Goal: Obtain resource: Download file/media

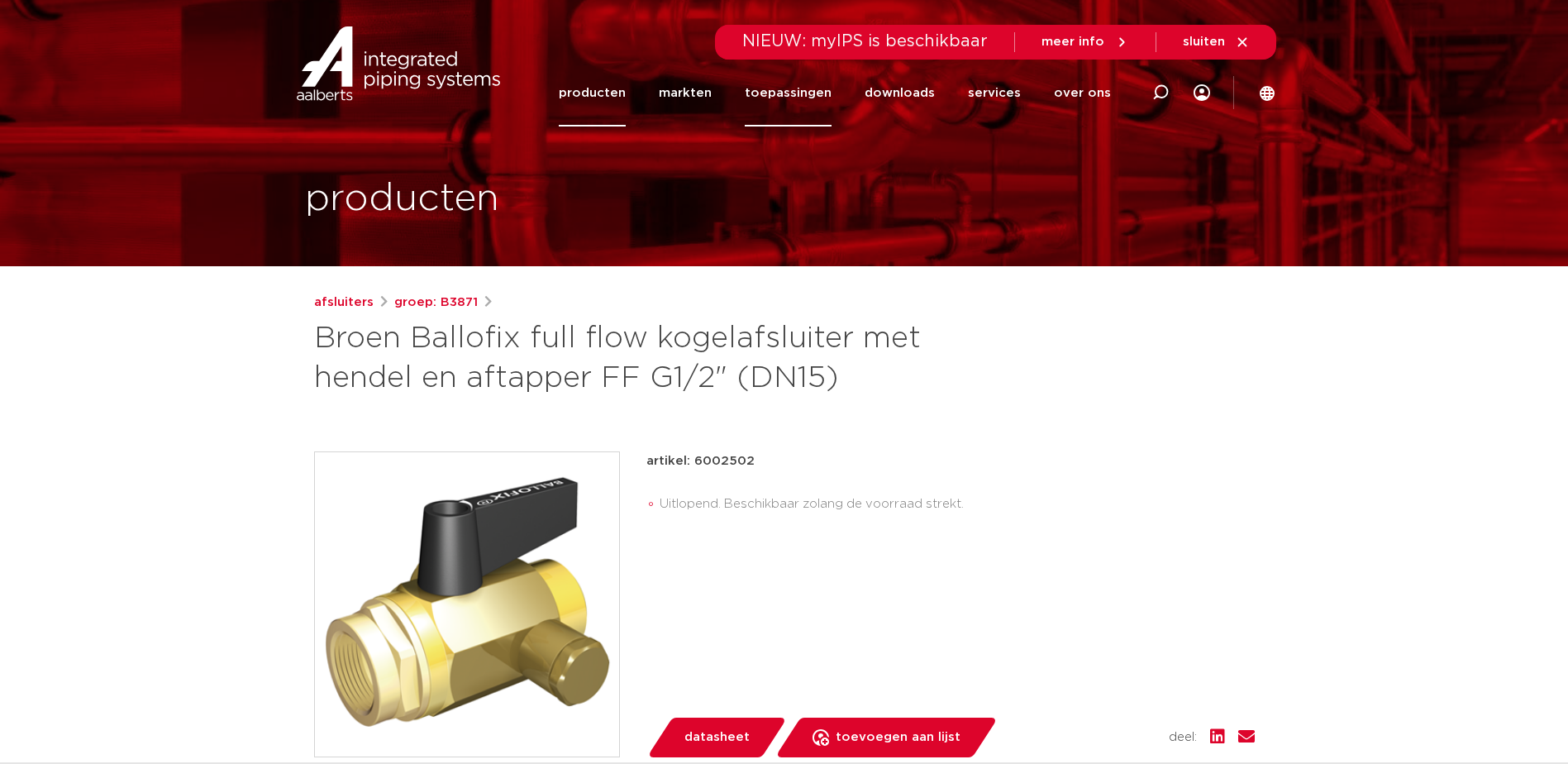
click at [790, 92] on link "toepassingen" at bounding box center [788, 93] width 87 height 67
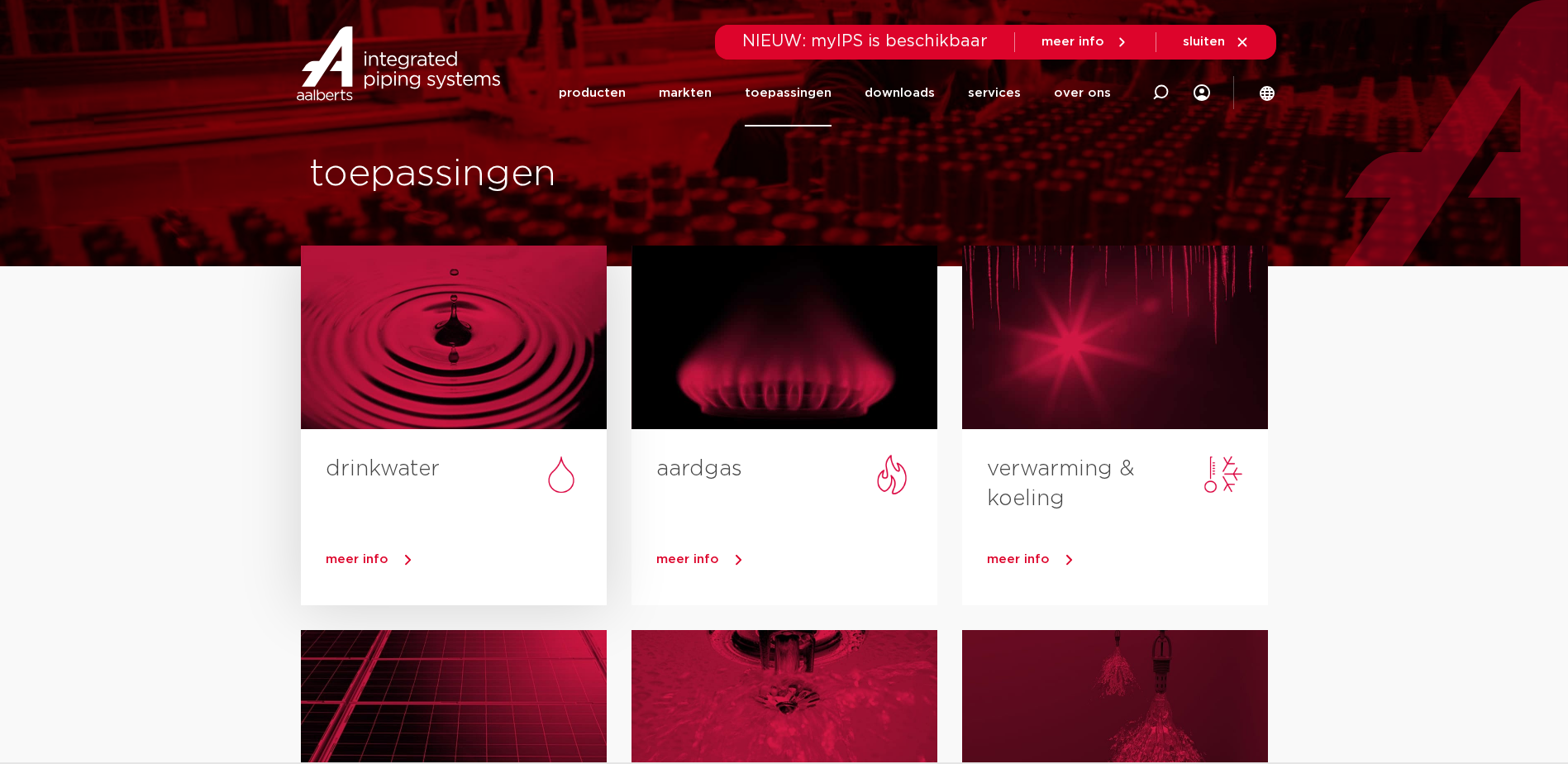
click at [493, 355] on div at bounding box center [454, 337] width 306 height 184
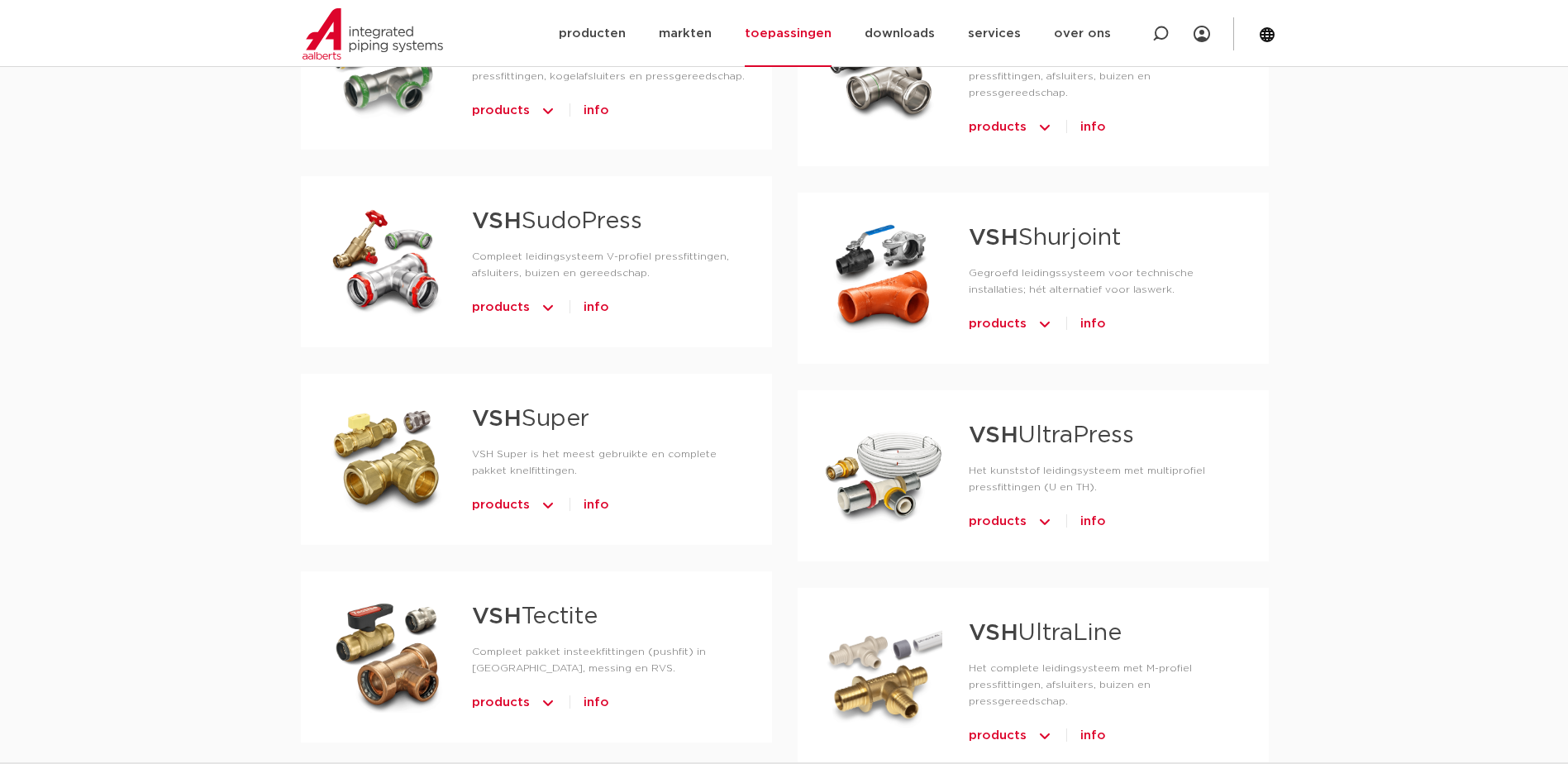
scroll to position [1076, 0]
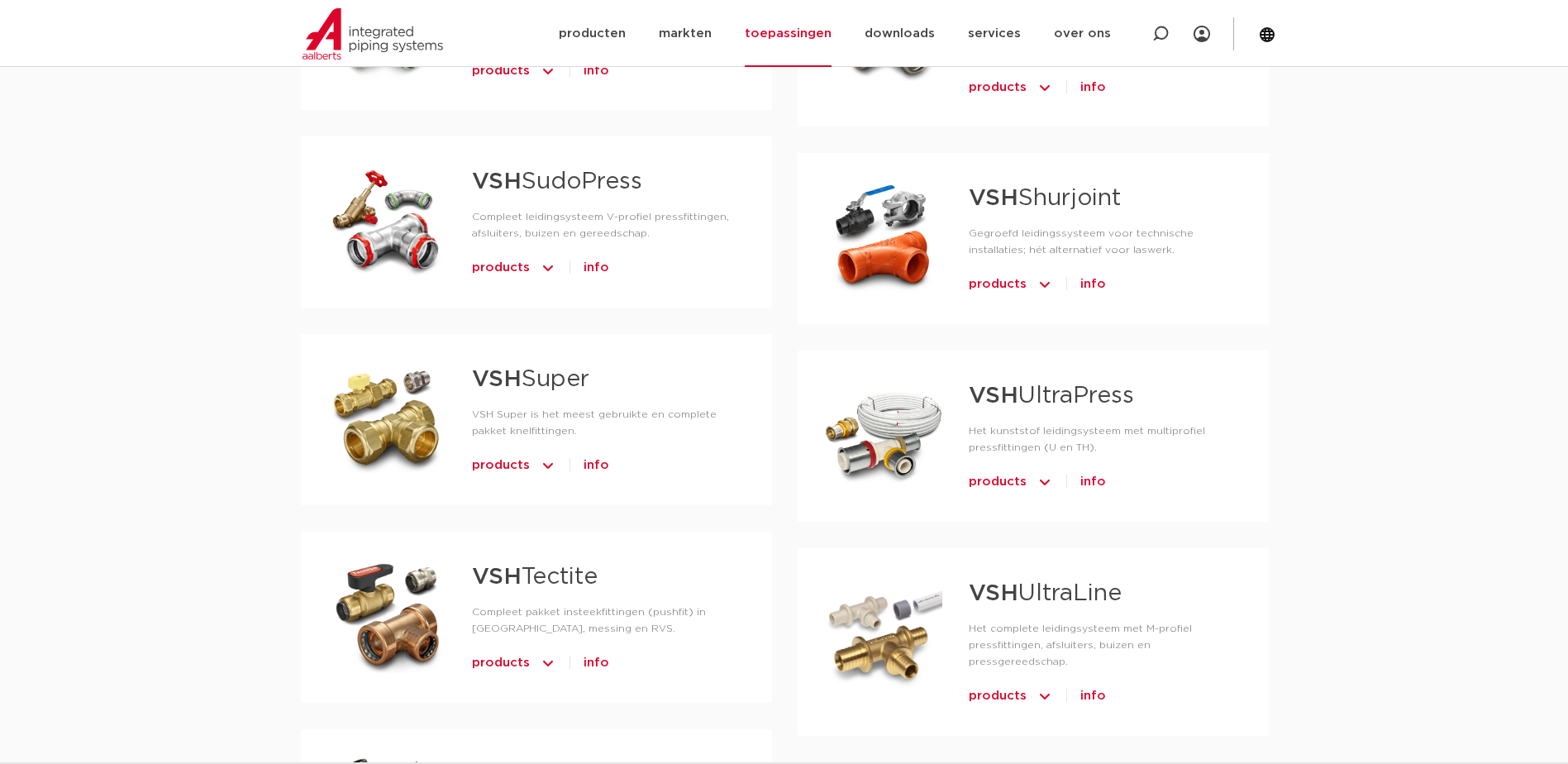
click at [500, 464] on span "products" at bounding box center [501, 465] width 58 height 26
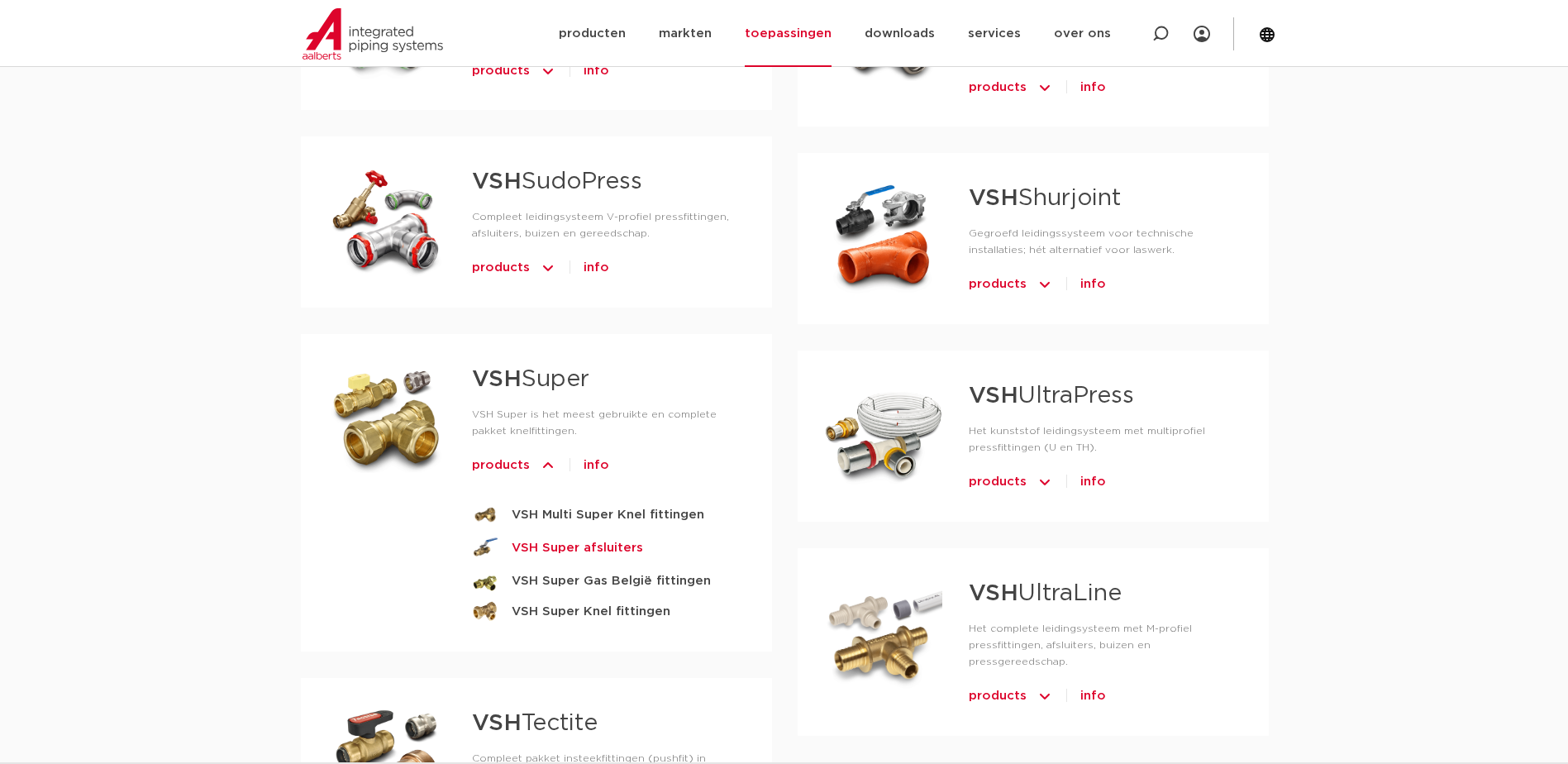
click at [580, 545] on strong "VSH Super afsluiters" at bounding box center [578, 548] width 131 height 20
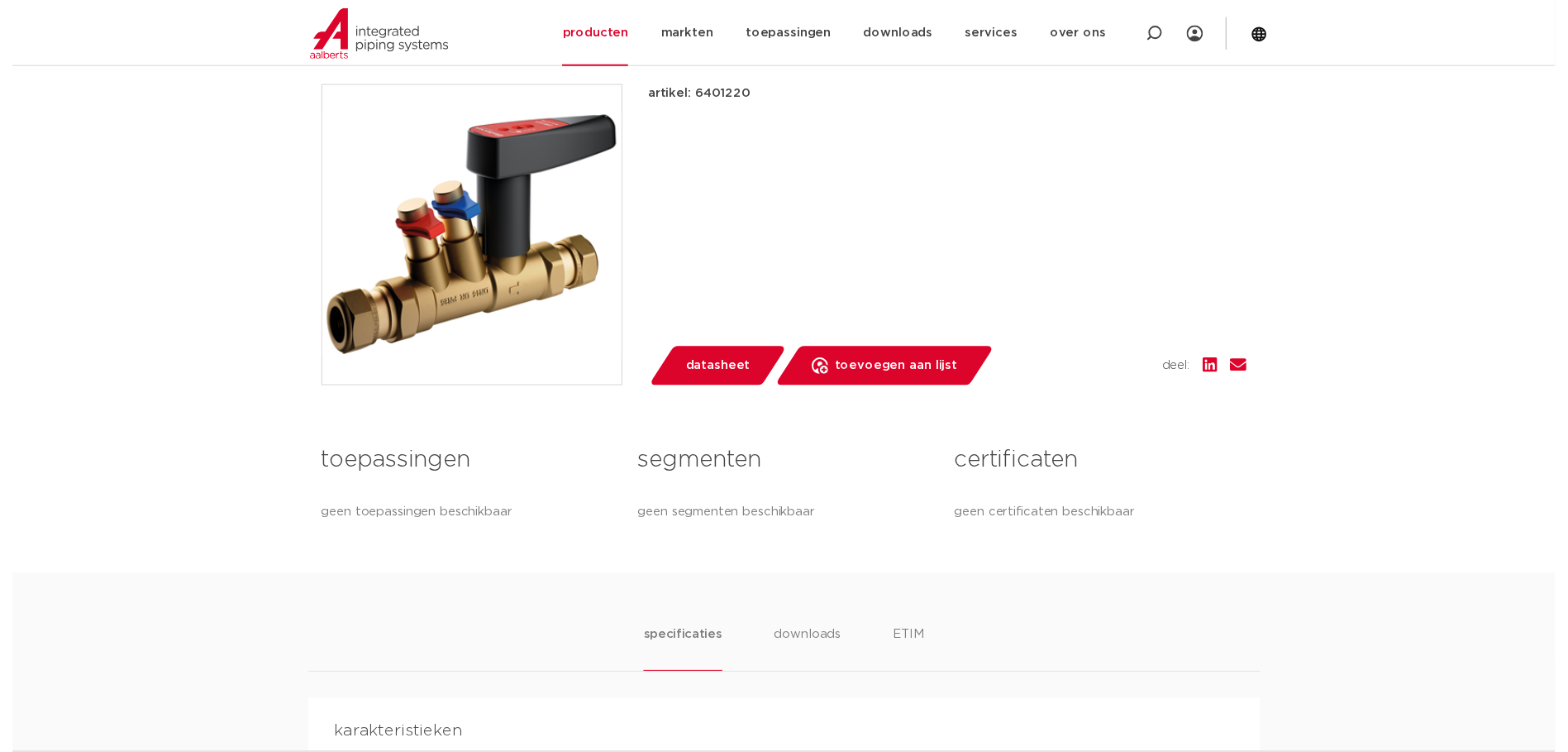
scroll to position [414, 0]
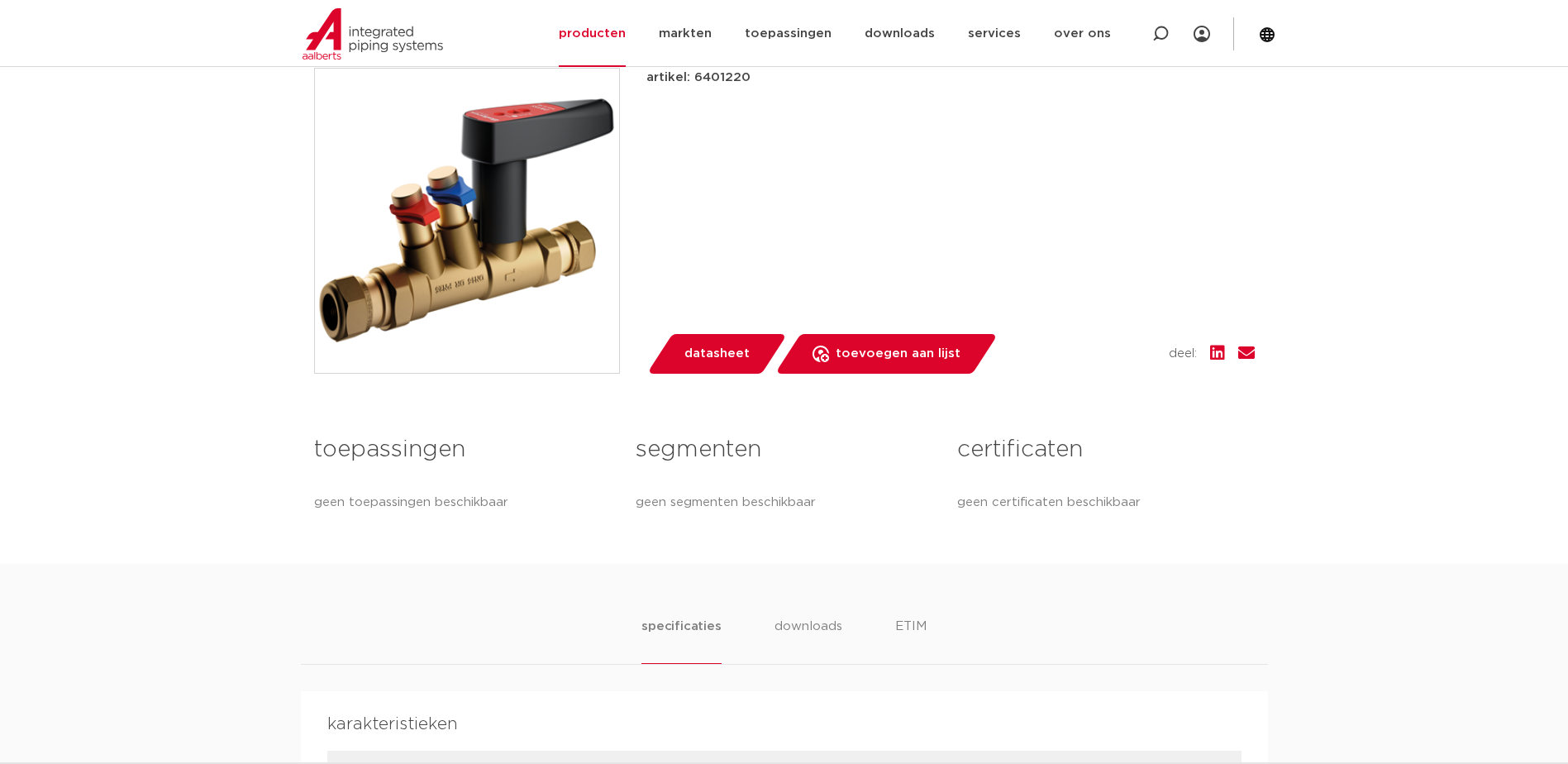
click at [715, 353] on span "datasheet" at bounding box center [717, 353] width 66 height 26
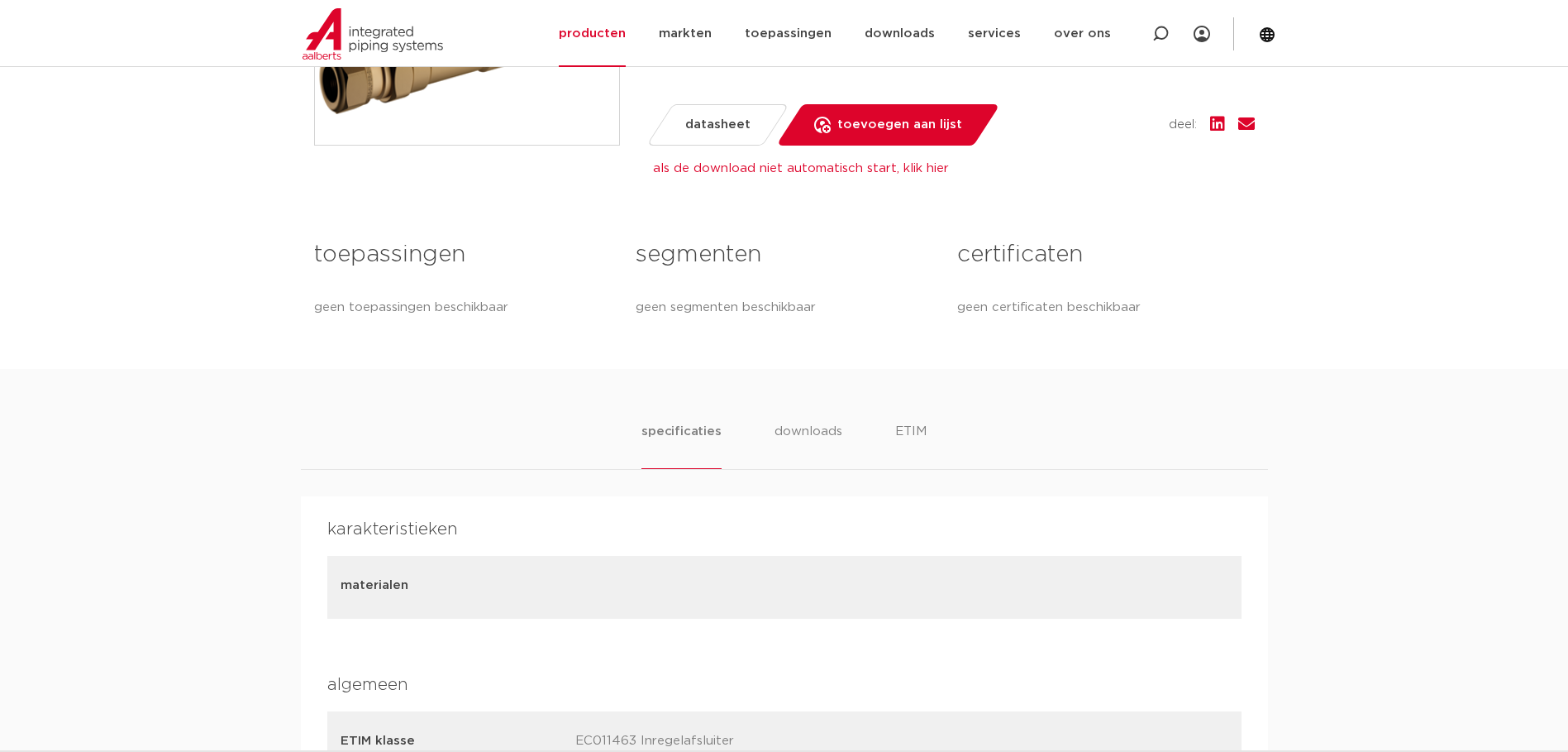
scroll to position [662, 0]
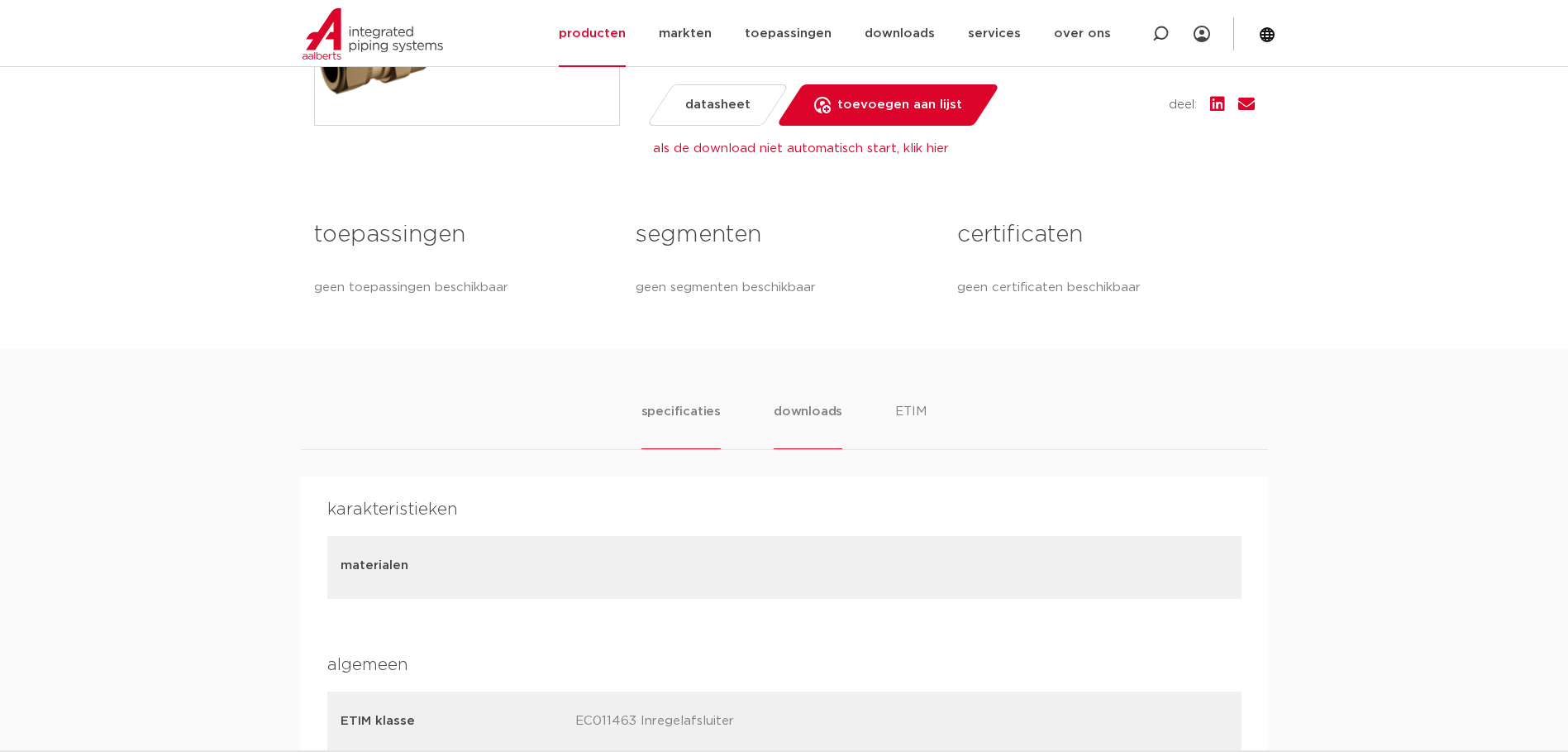
click at [797, 409] on li "downloads" at bounding box center [808, 425] width 68 height 47
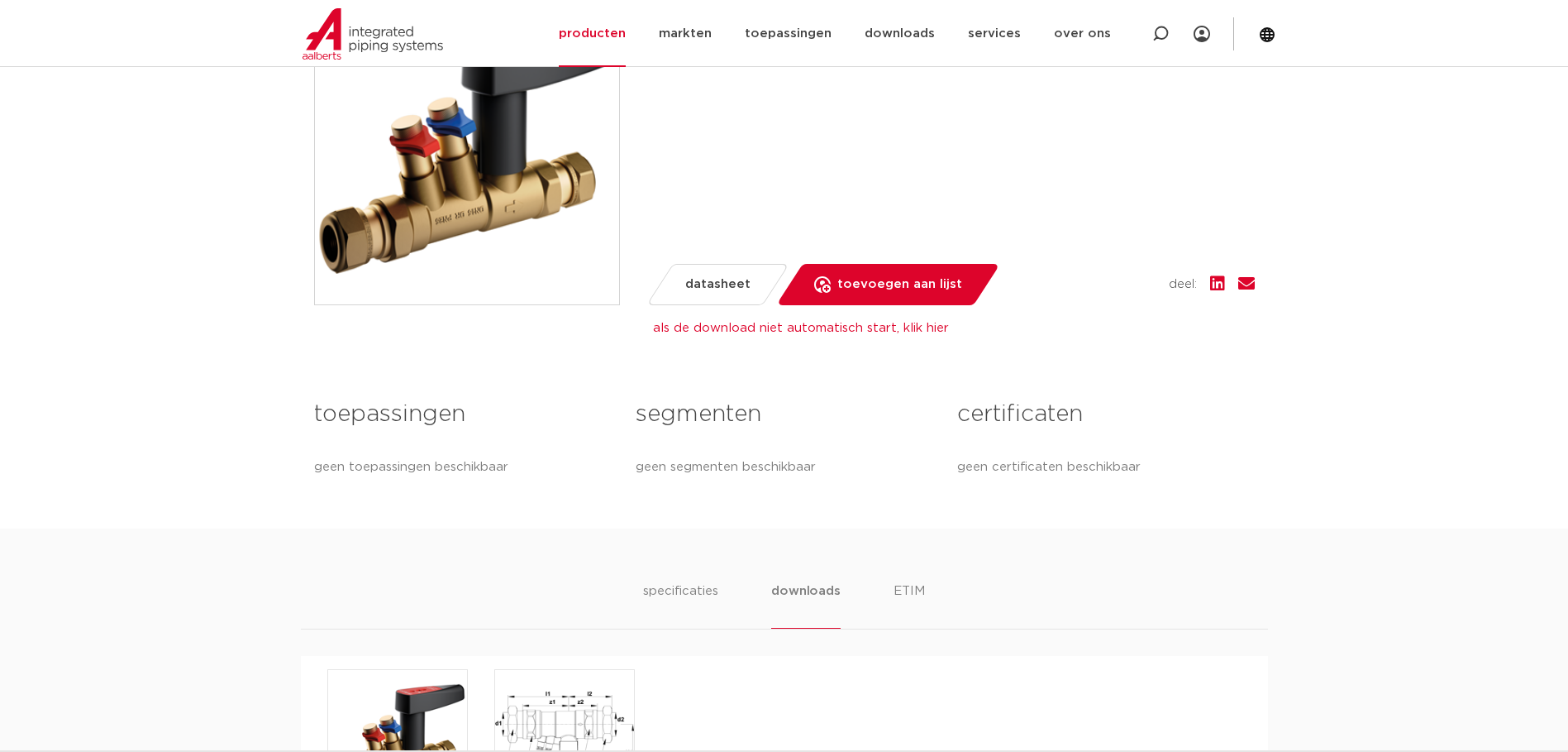
scroll to position [732, 0]
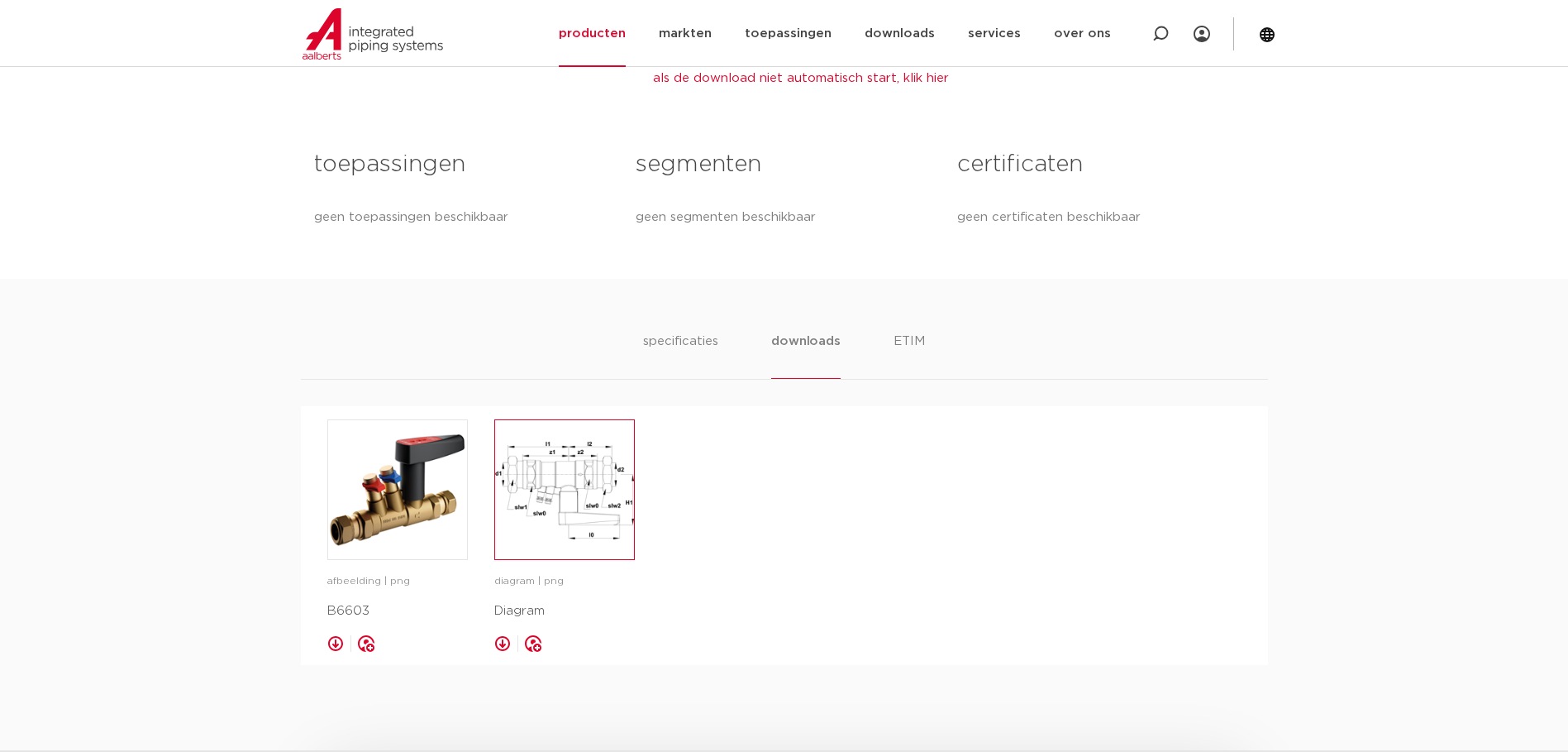
click at [547, 482] on img at bounding box center [565, 489] width 139 height 139
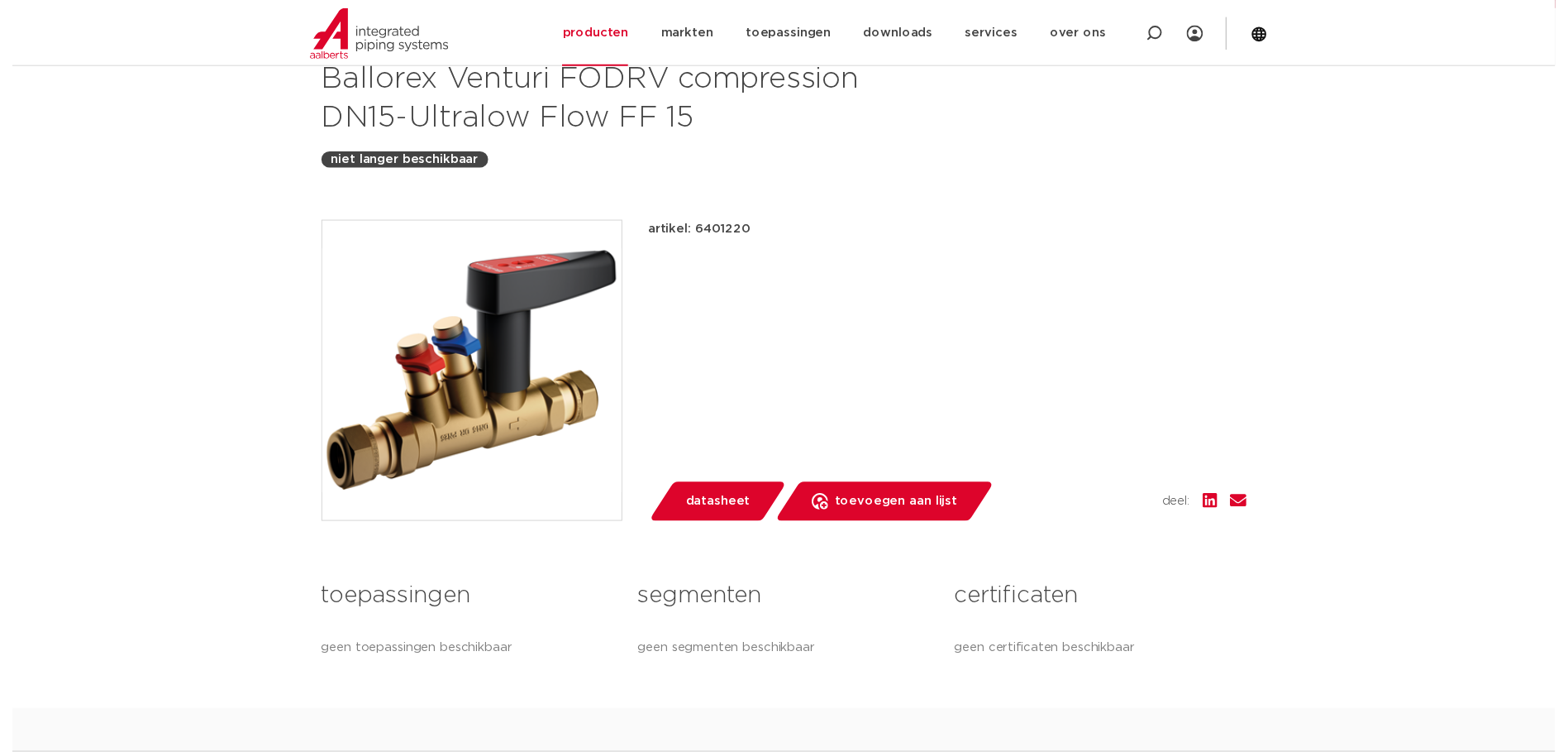
scroll to position [331, 0]
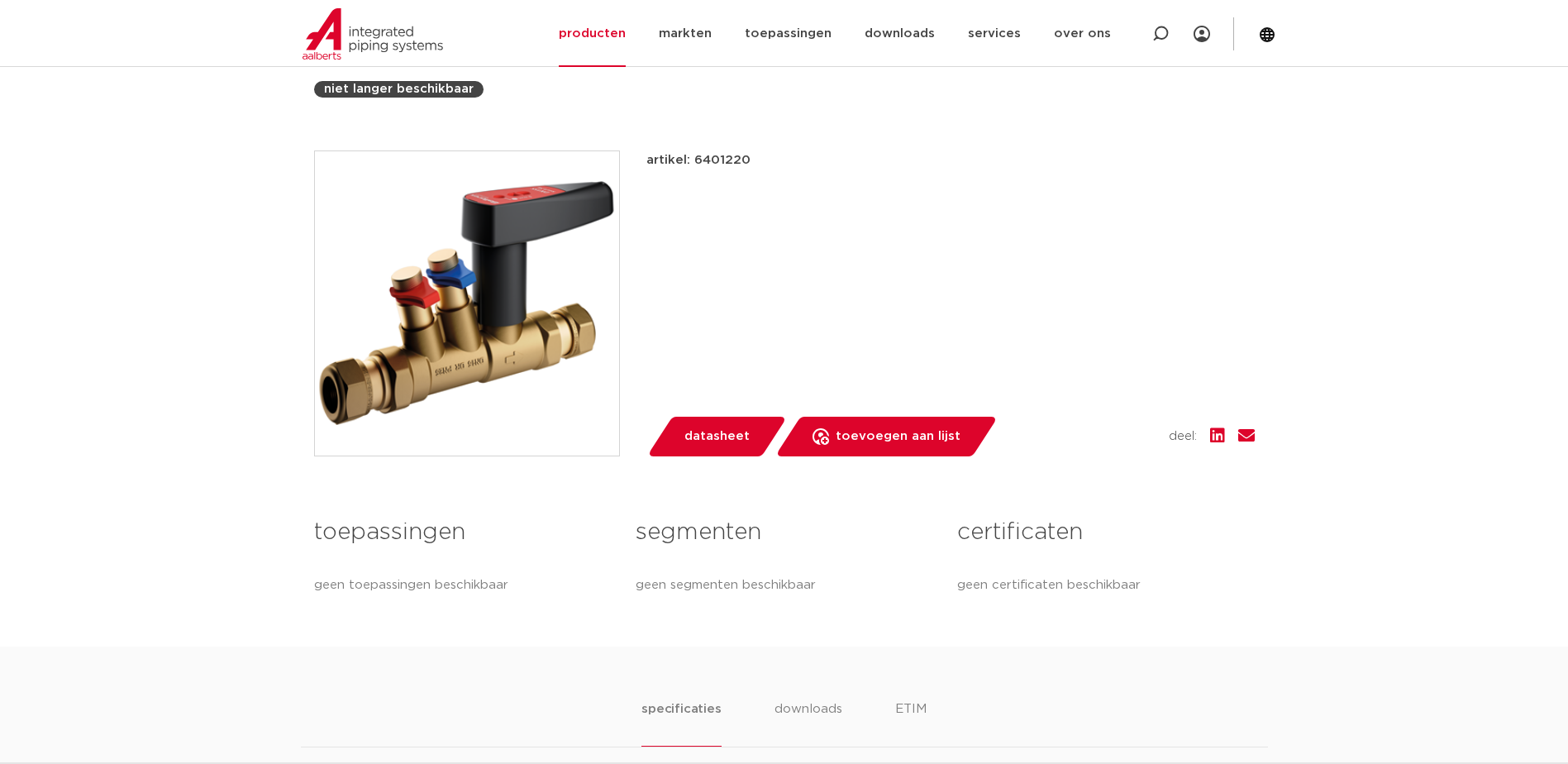
click at [718, 437] on span "datasheet" at bounding box center [717, 436] width 66 height 26
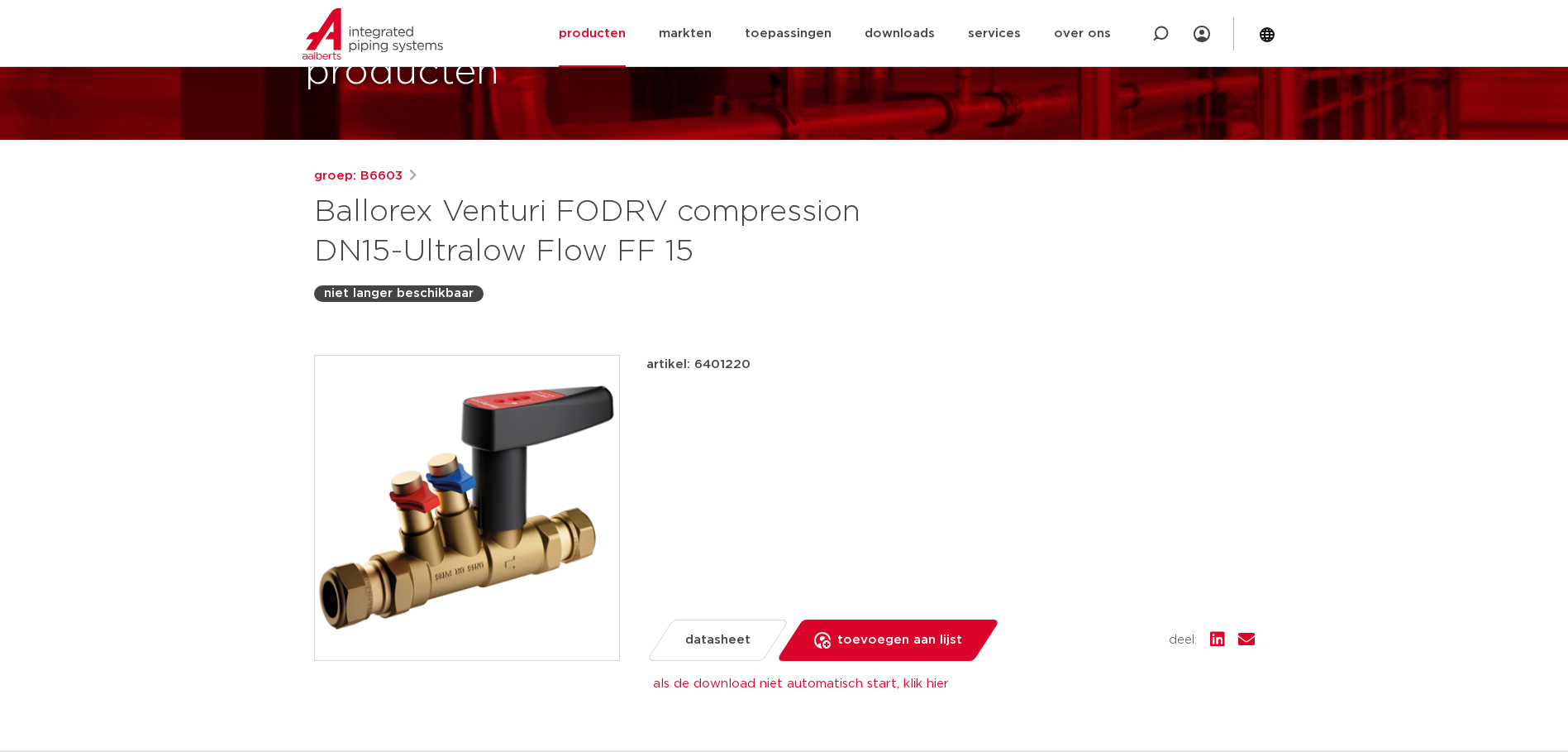
scroll to position [166, 0]
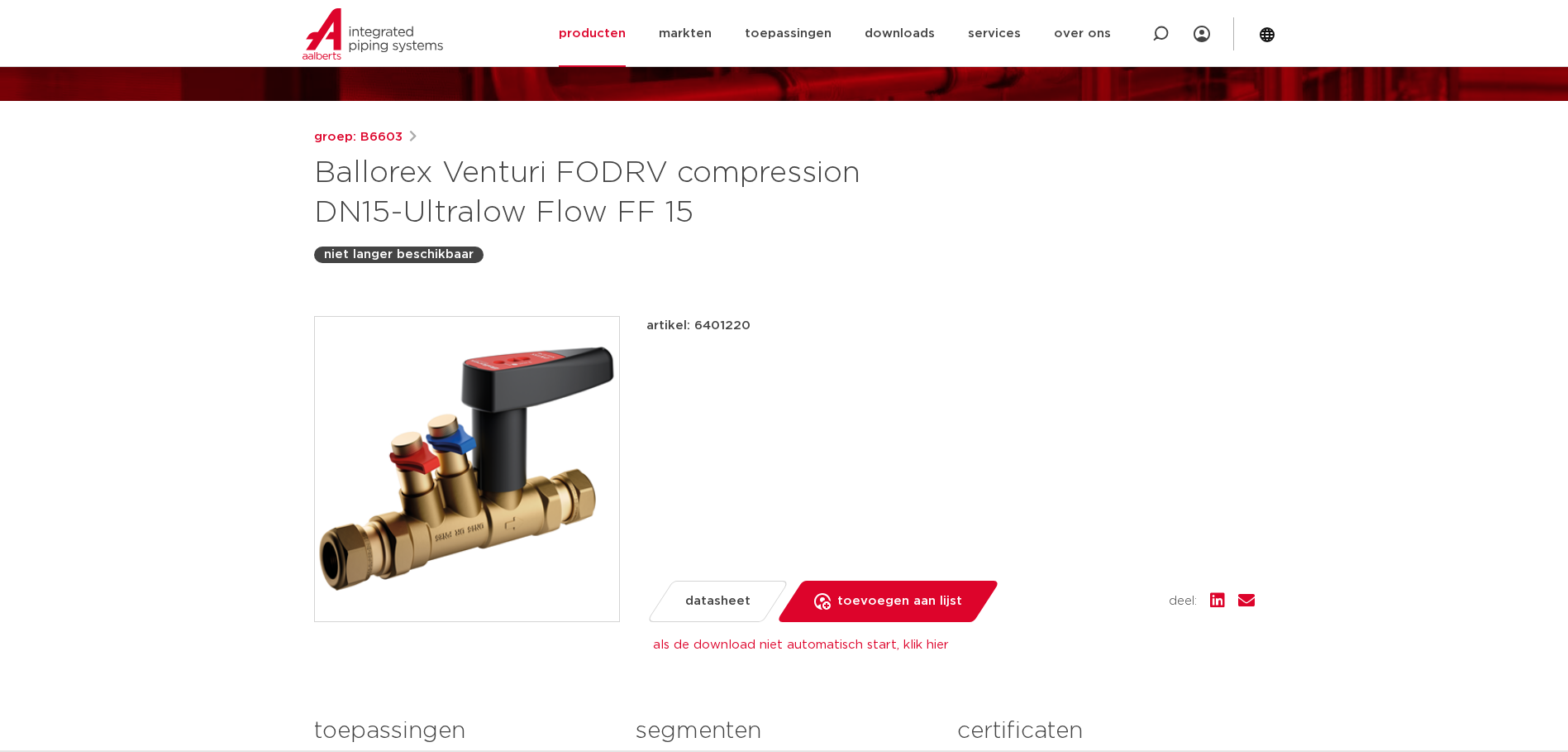
click at [722, 598] on span "datasheet" at bounding box center [717, 601] width 66 height 26
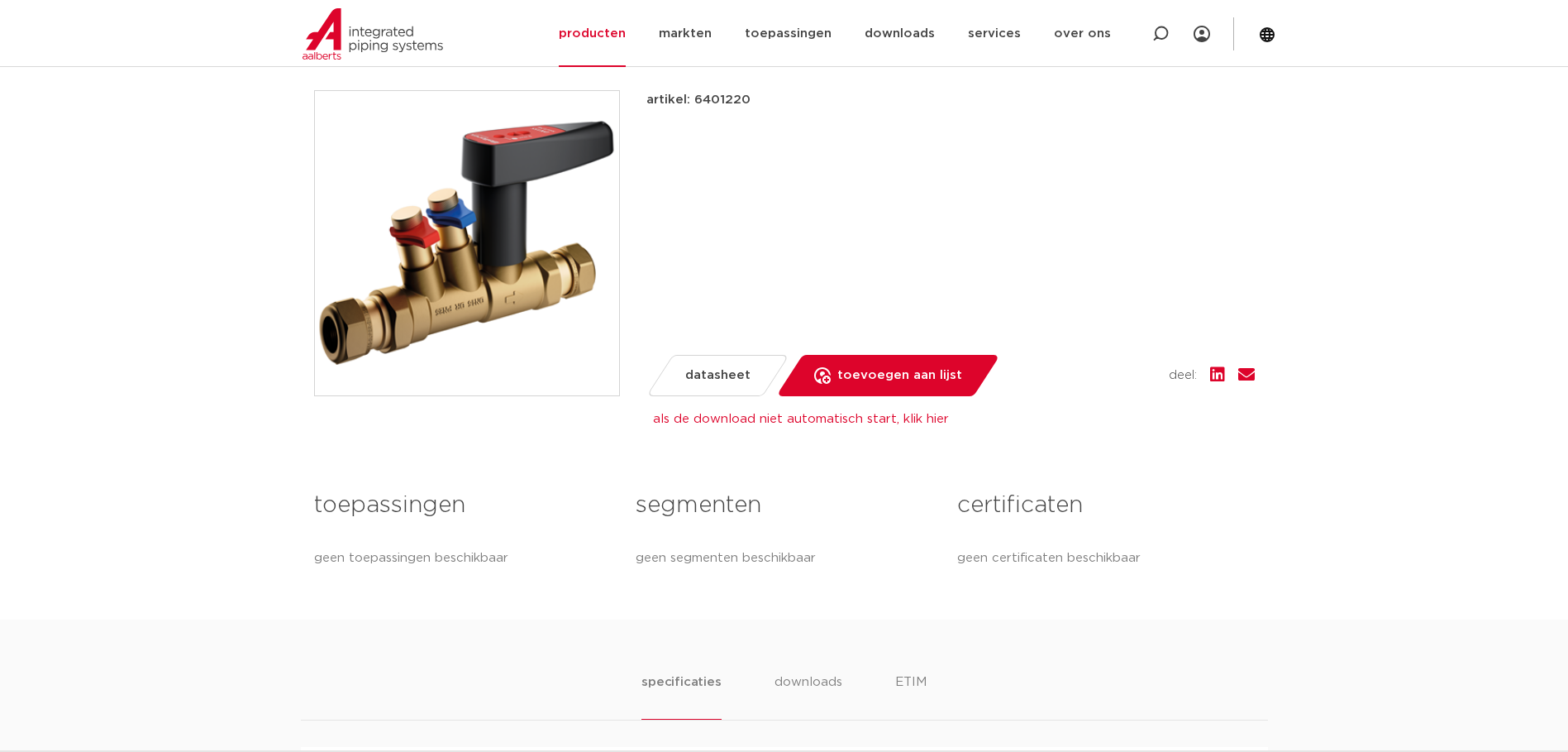
scroll to position [414, 0]
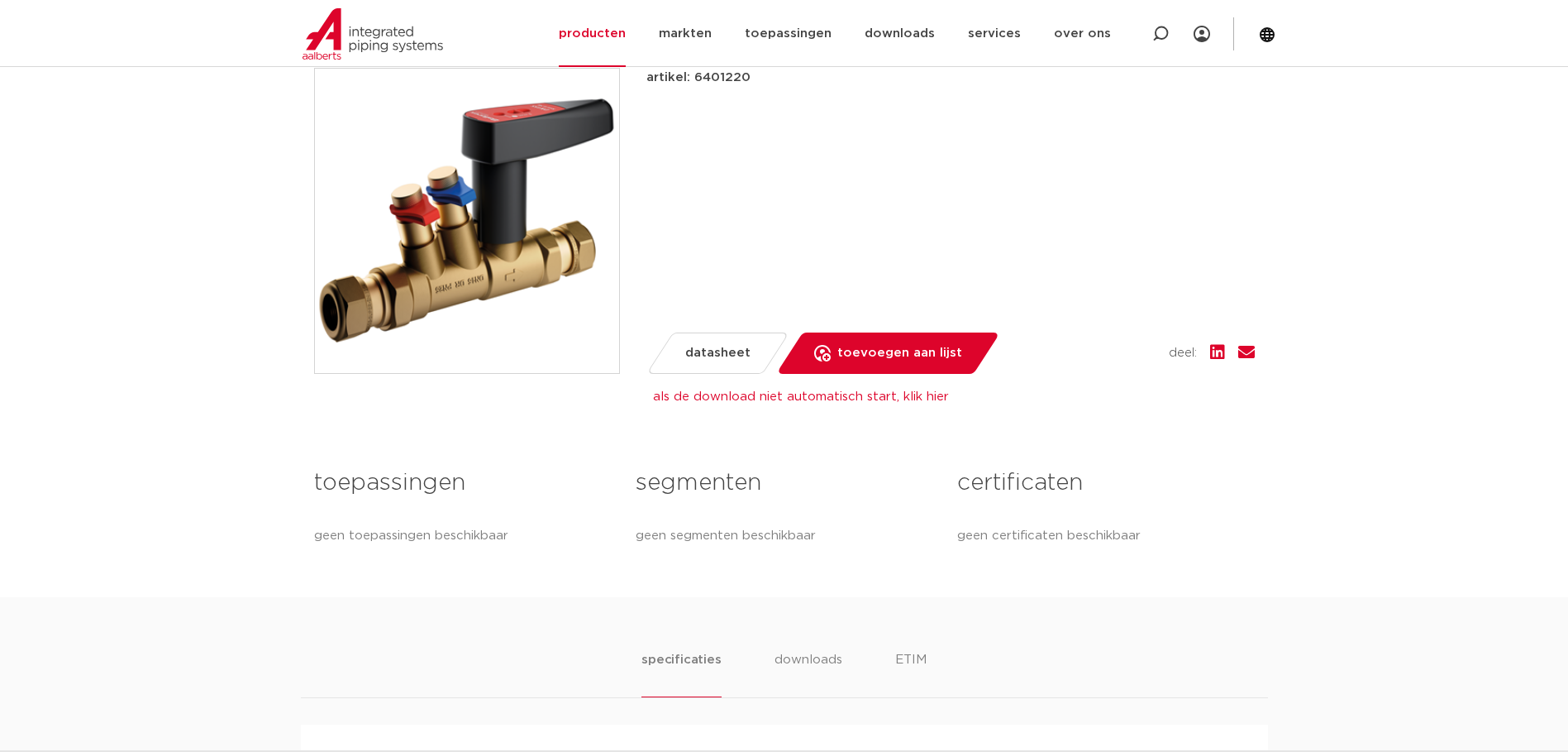
click at [726, 351] on span "datasheet" at bounding box center [717, 353] width 66 height 26
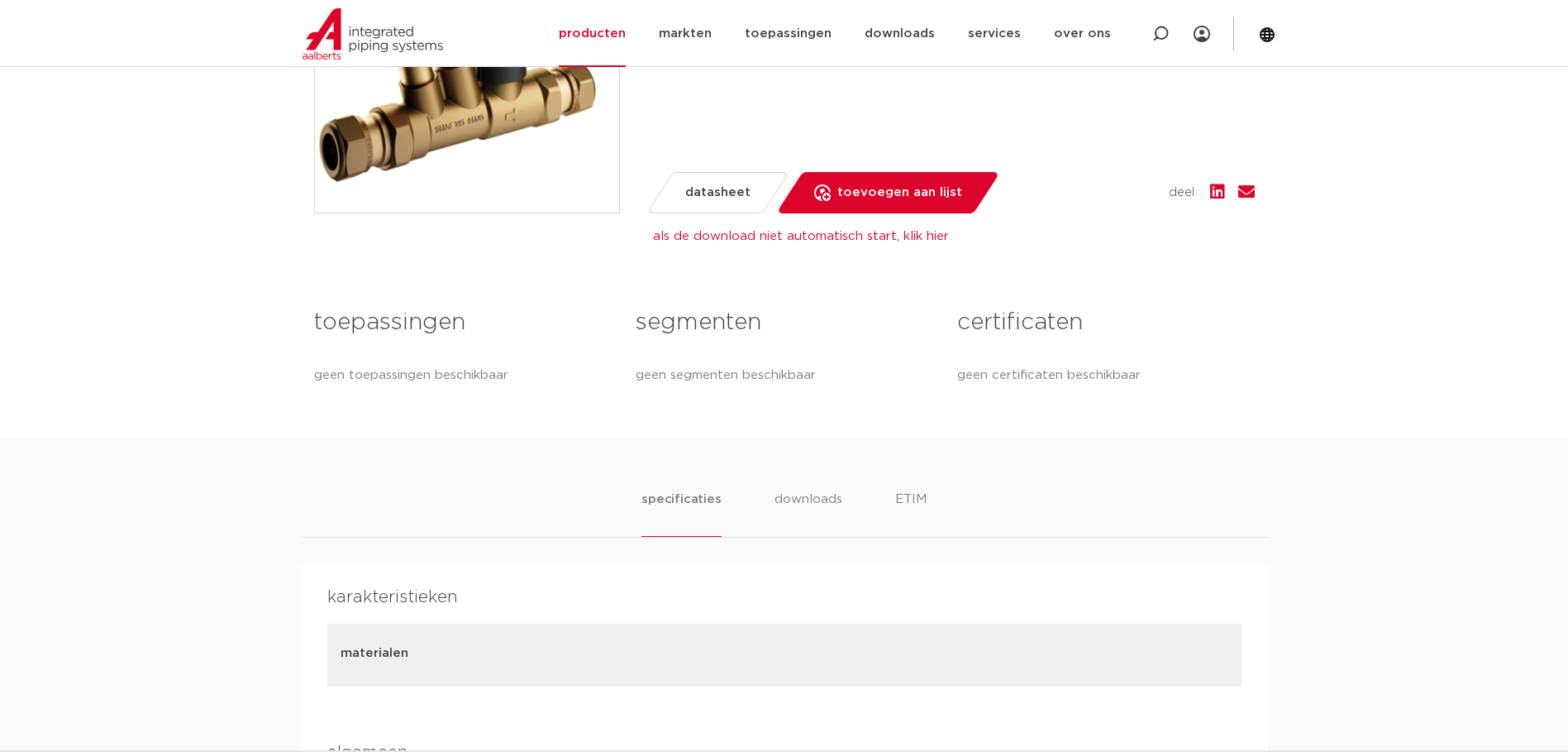
scroll to position [579, 0]
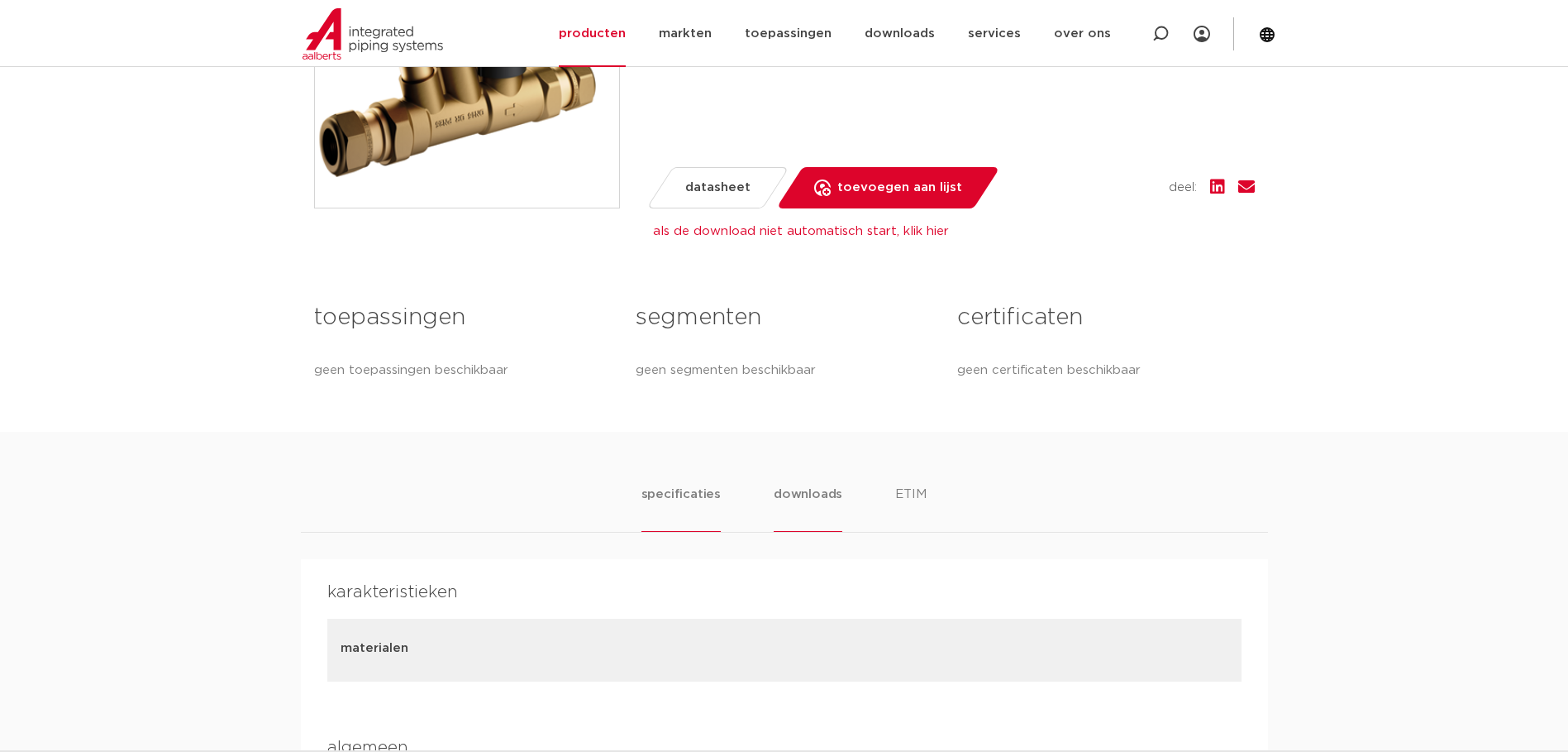
click at [800, 493] on li "downloads" at bounding box center [808, 508] width 68 height 47
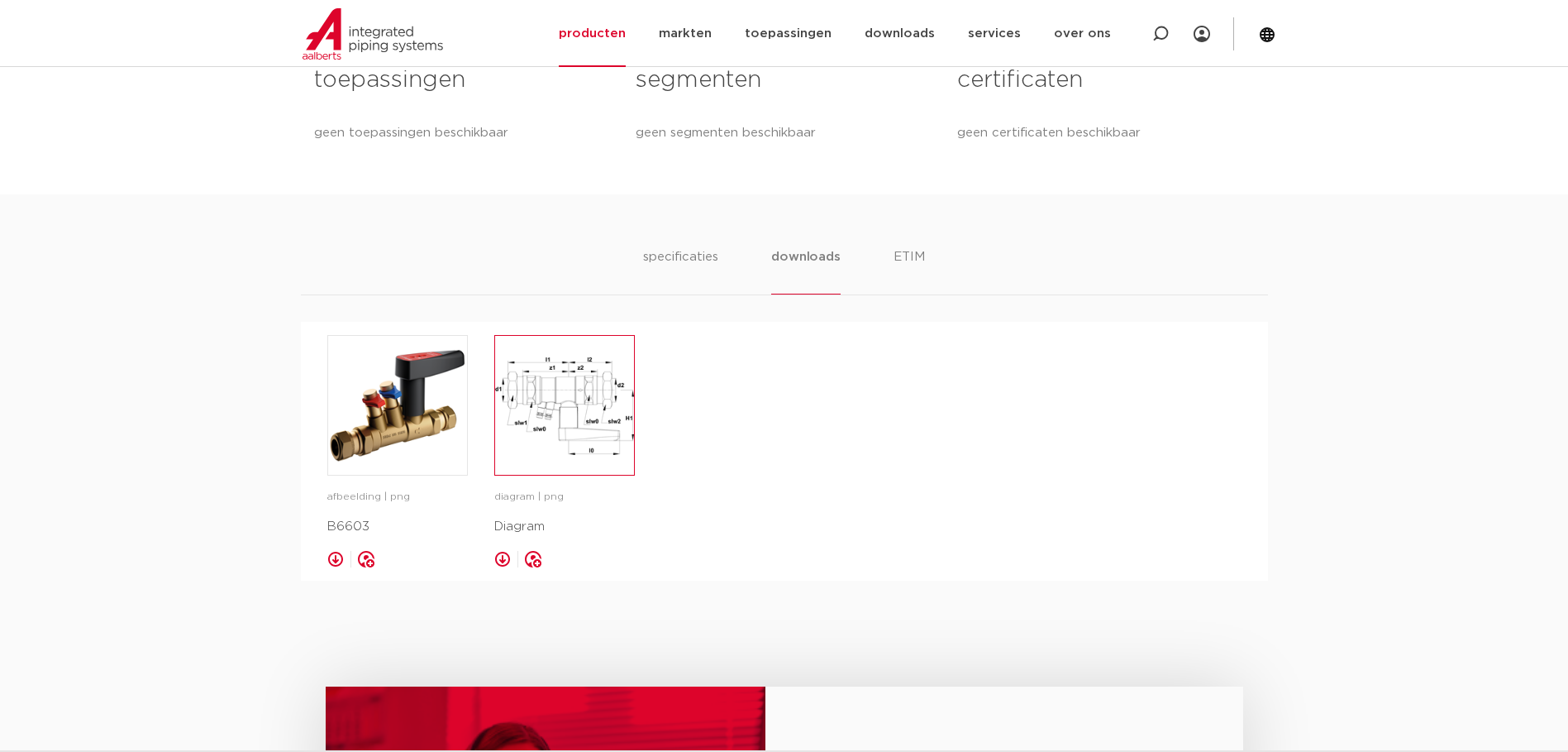
scroll to position [827, 0]
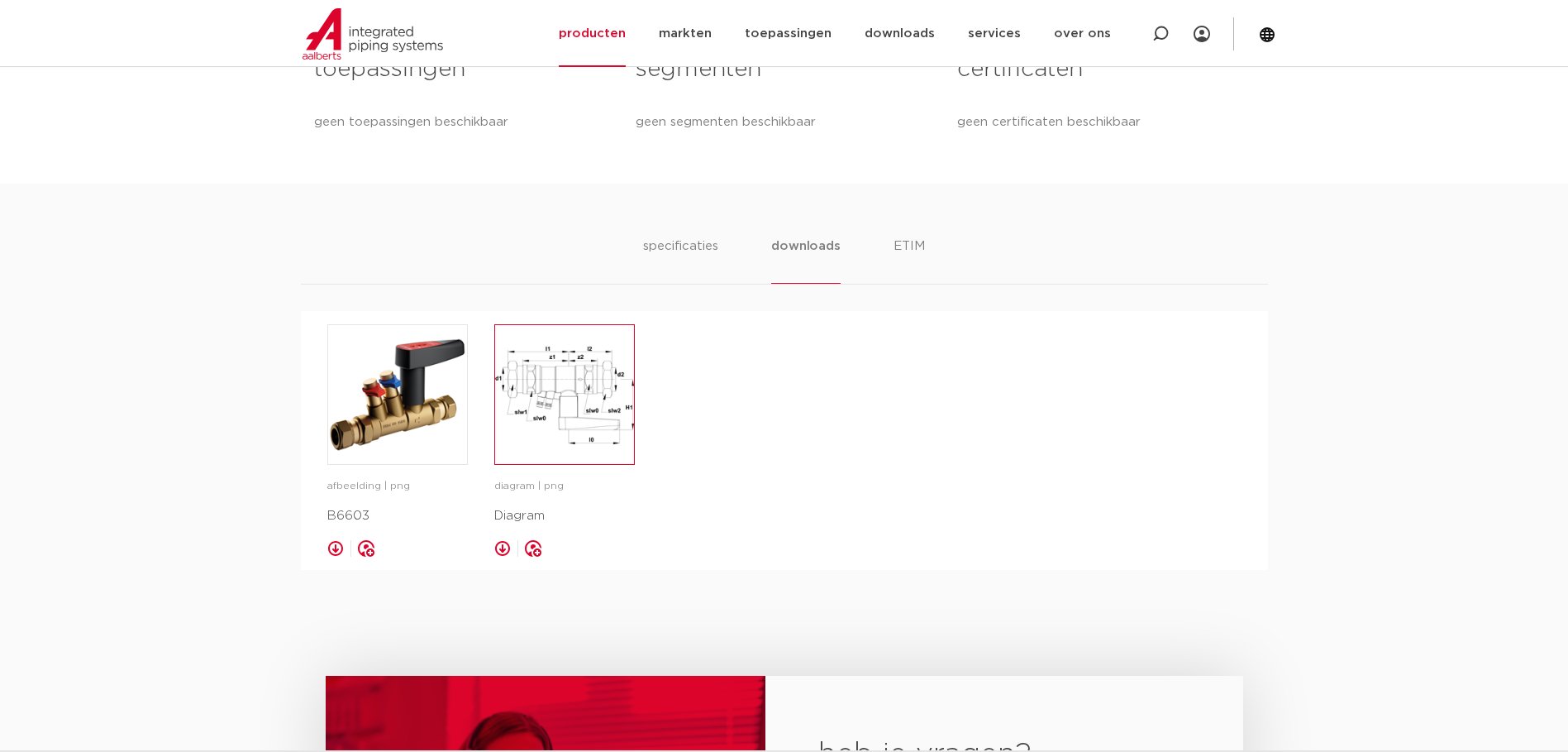
click at [589, 405] on img at bounding box center [565, 394] width 139 height 139
